Goal: Task Accomplishment & Management: Use online tool/utility

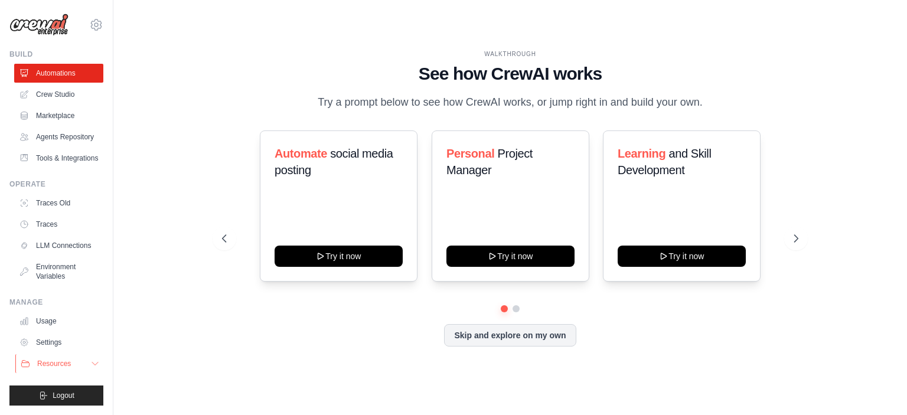
drag, startPoint x: 2, startPoint y: 73, endPoint x: 101, endPoint y: 362, distance: 305.8
click at [101, 362] on div "[EMAIL_ADDRESS][DOMAIN_NAME] Settings Build Automations Resources" at bounding box center [56, 207] width 113 height 415
copy ul "Automations Crew Studio Marketplace Agents Repository Tools & Integrations Oper…"
click at [319, 13] on div "WALKTHROUGH See how [PERSON_NAME] works Try a prompt below to see how [PERSON_N…" at bounding box center [510, 207] width 756 height 391
click at [66, 98] on link "Crew Studio" at bounding box center [59, 94] width 89 height 19
